Goal: Information Seeking & Learning: Learn about a topic

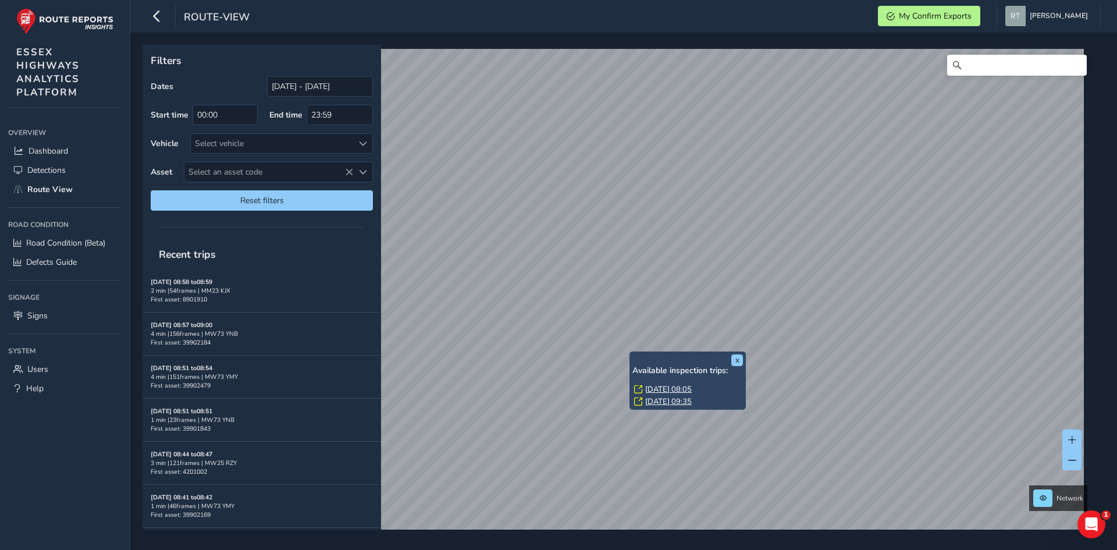
click at [650, 390] on link "Wed, 20 Aug, 08:05" at bounding box center [668, 389] width 47 height 10
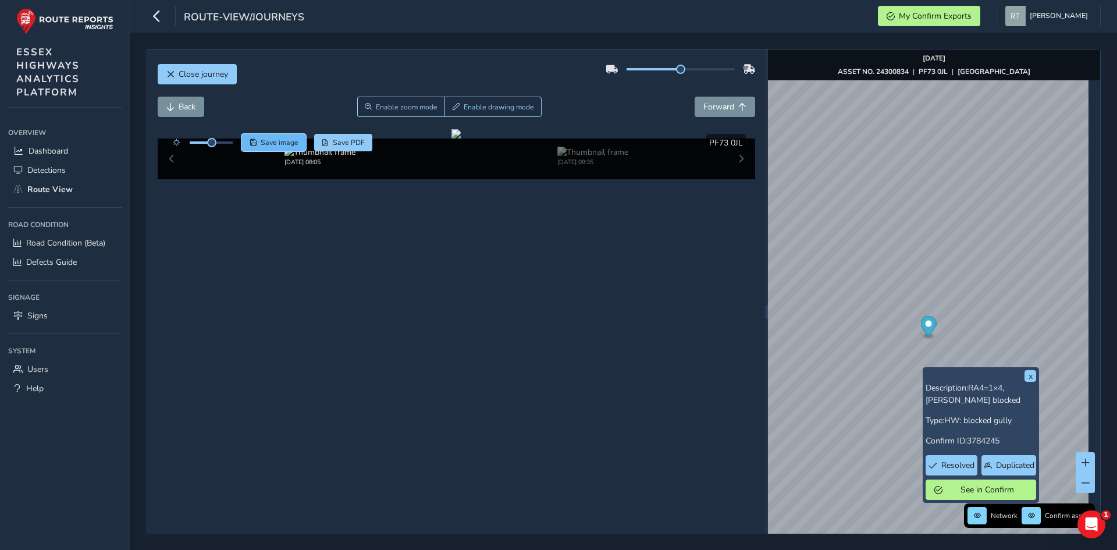
click at [272, 144] on span "Save image" at bounding box center [280, 142] width 38 height 9
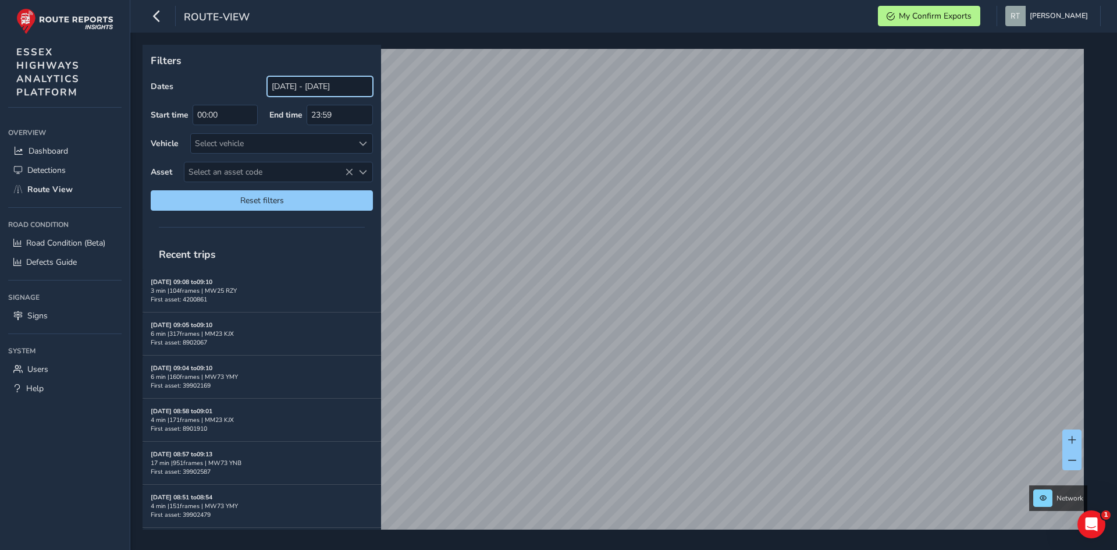
click at [280, 79] on input "[DATE] - [DATE]" at bounding box center [320, 86] width 106 height 20
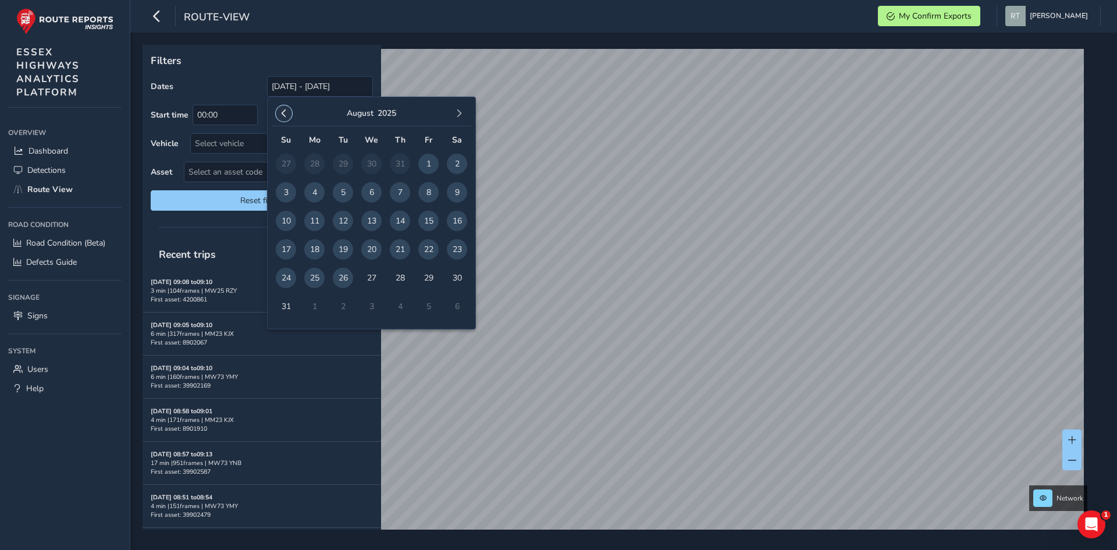
click at [285, 113] on span "button" at bounding box center [284, 113] width 8 height 8
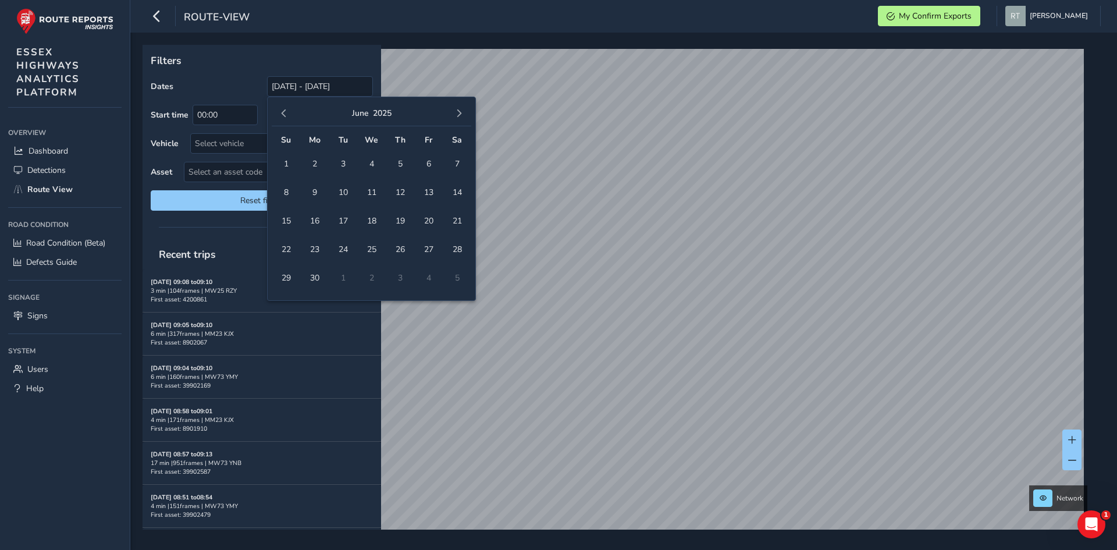
click at [285, 113] on span "button" at bounding box center [284, 113] width 8 height 8
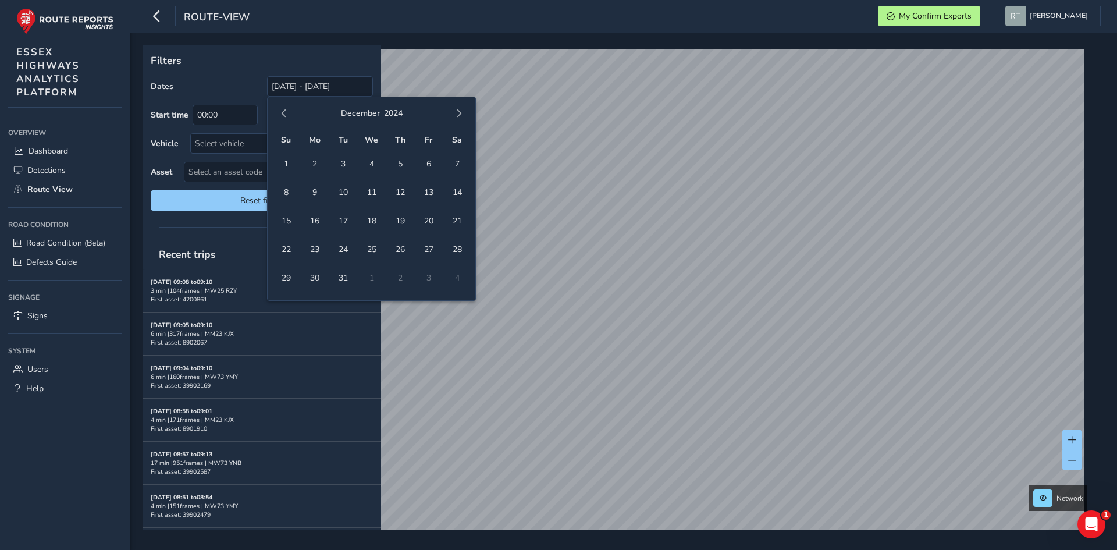
click at [285, 113] on span "button" at bounding box center [284, 113] width 8 height 8
click at [340, 161] on span "1" at bounding box center [343, 164] width 20 height 20
click at [458, 117] on span "button" at bounding box center [459, 113] width 8 height 8
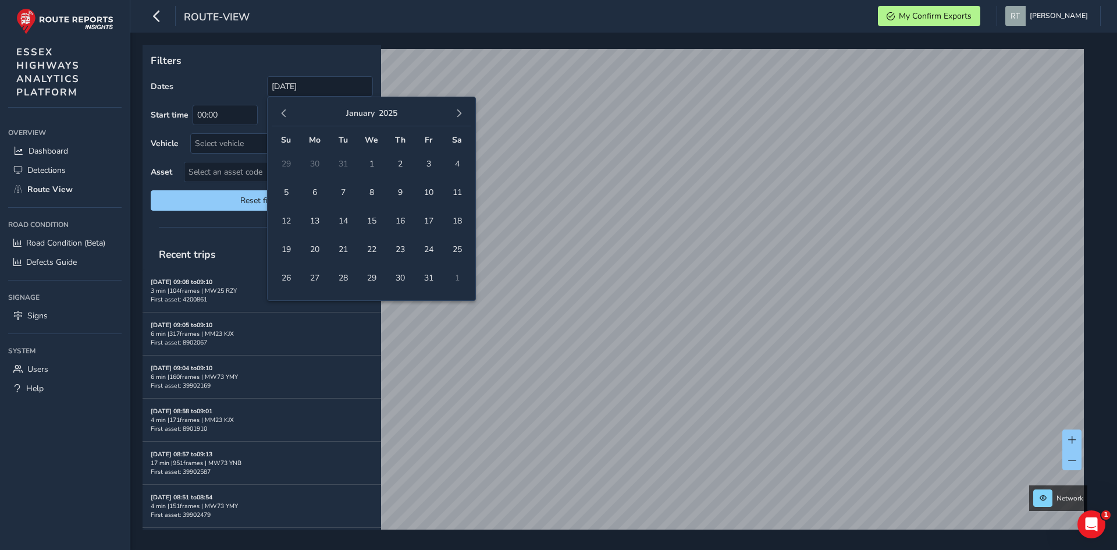
click at [458, 117] on span "button" at bounding box center [459, 113] width 8 height 8
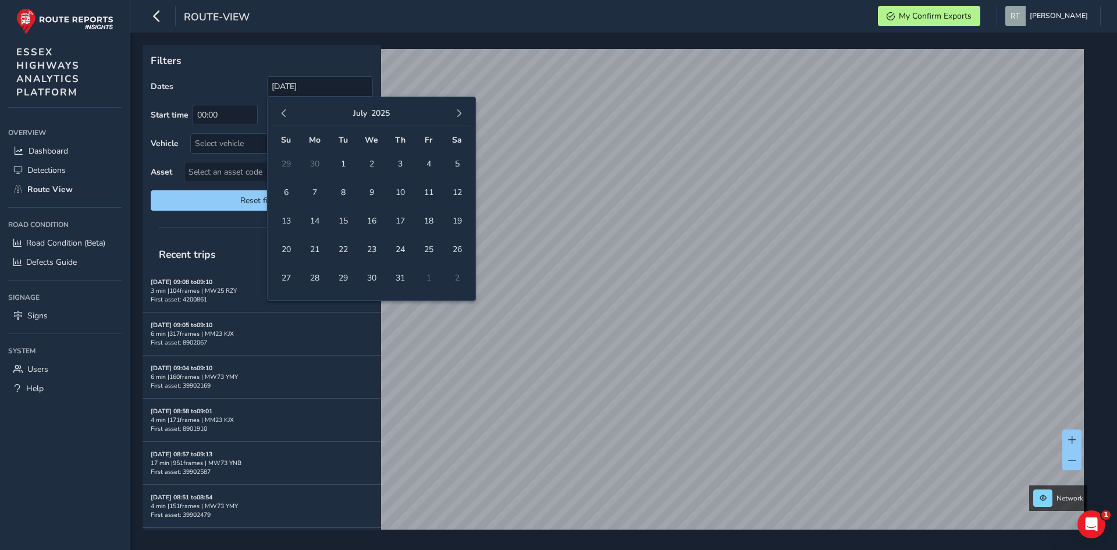
click at [458, 117] on span "button" at bounding box center [459, 113] width 8 height 8
click at [458, 165] on span "6" at bounding box center [457, 164] width 20 height 20
type input "[DATE] - [DATE]"
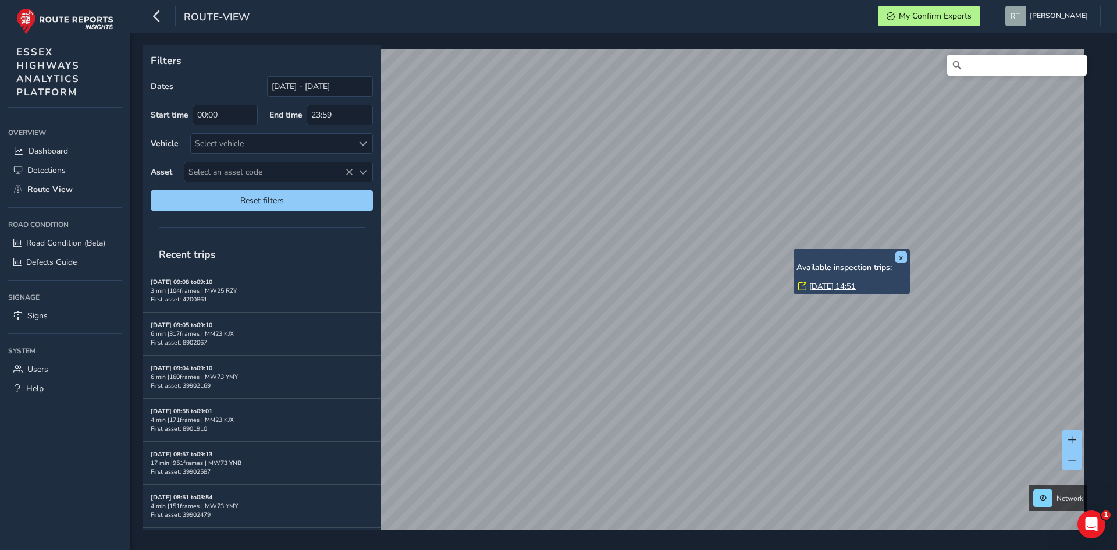
click at [825, 286] on link "[DATE] 14:51" at bounding box center [832, 286] width 47 height 10
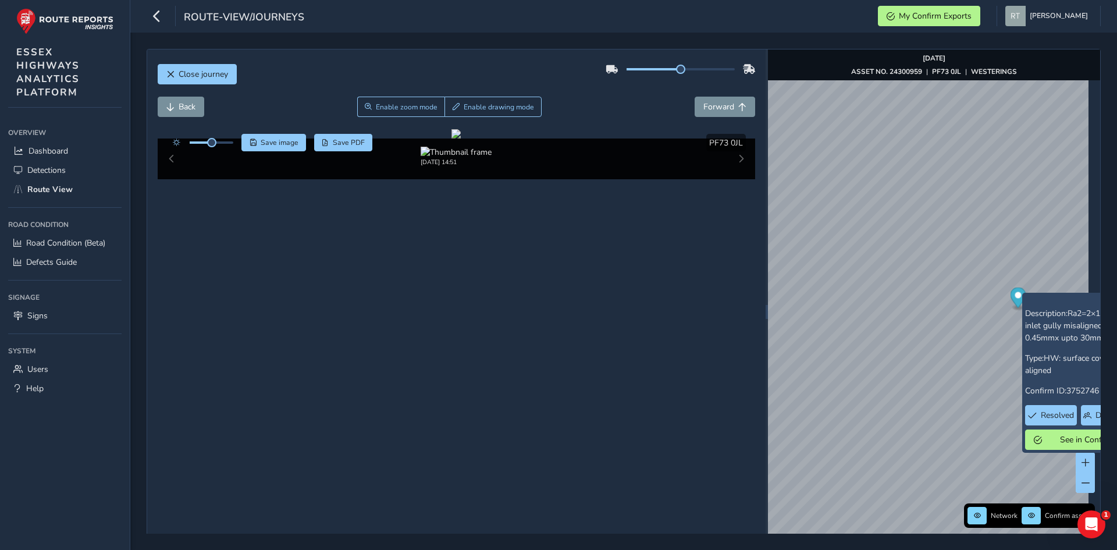
click at [1016, 295] on icon "Map marker" at bounding box center [1018, 297] width 16 height 20
